Goal: Complete application form

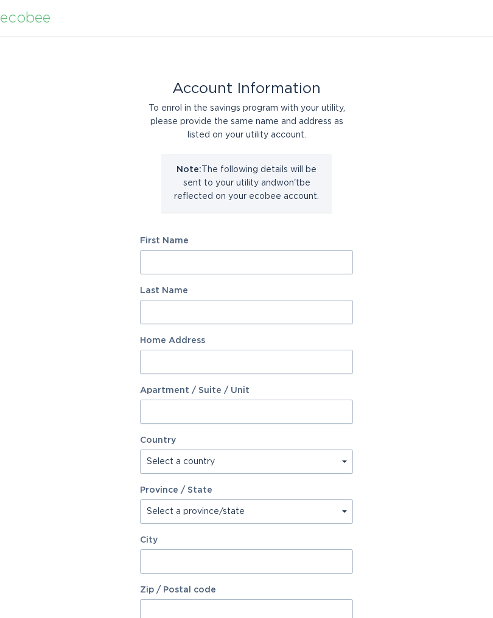
click at [233, 256] on input "First Name" at bounding box center [246, 262] width 213 height 24
type input "L"
type input "[PERSON_NAME]"
click at [227, 301] on input "Last Name" at bounding box center [246, 312] width 213 height 24
type input "Vent"
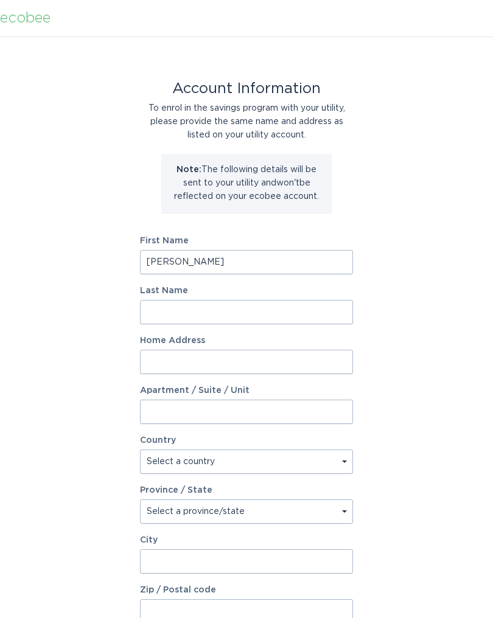
type input "ventline"
type input "[STREET_ADDRESS][PERSON_NAME]"
select select "US"
type input "[GEOGRAPHIC_DATA]"
type input "29693"
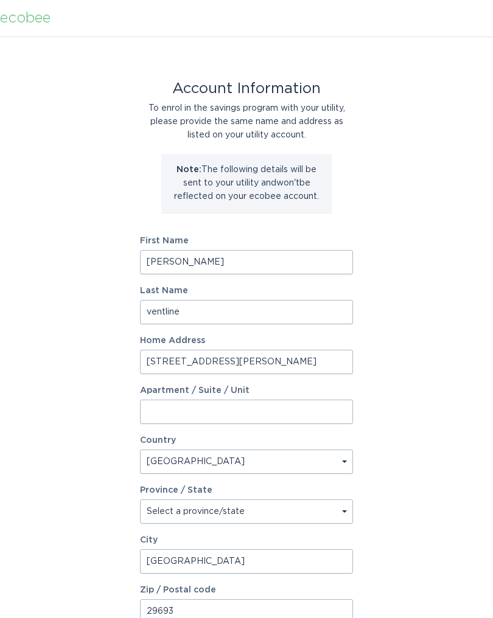
click at [292, 511] on select "Select a province/state [US_STATE] [US_STATE] [US_STATE] [US_STATE] [US_STATE] …" at bounding box center [246, 512] width 213 height 24
select select "SC"
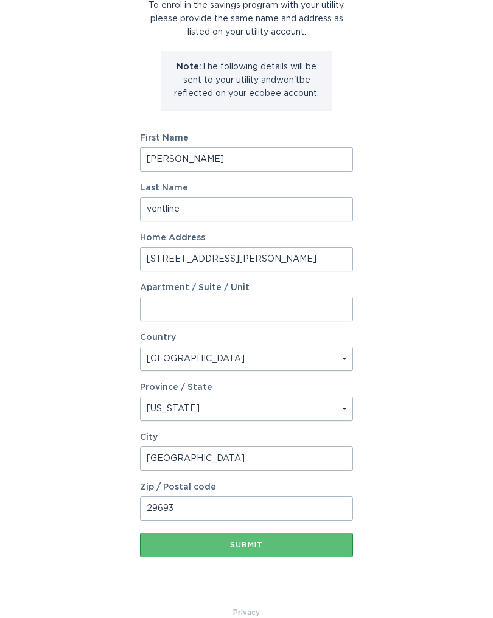
scroll to position [107, 0]
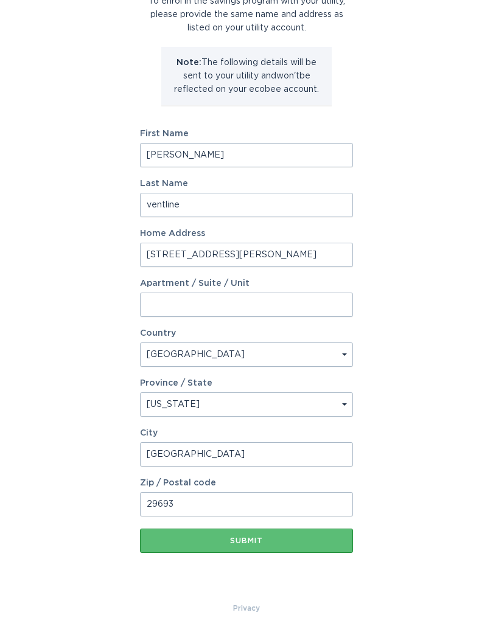
click at [253, 542] on div "Submit" at bounding box center [246, 540] width 201 height 7
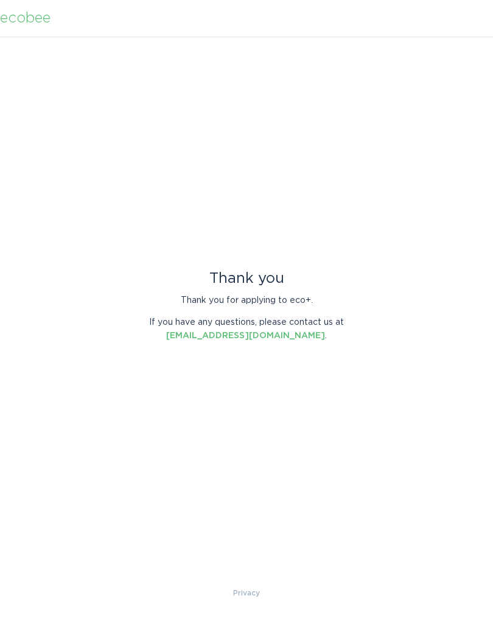
scroll to position [0, 0]
